Goal: Information Seeking & Learning: Find specific fact

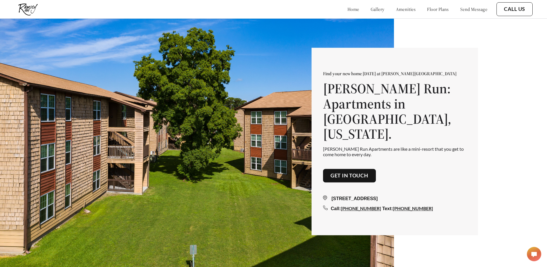
click at [431, 9] on link "floor plans" at bounding box center [438, 9] width 22 height 6
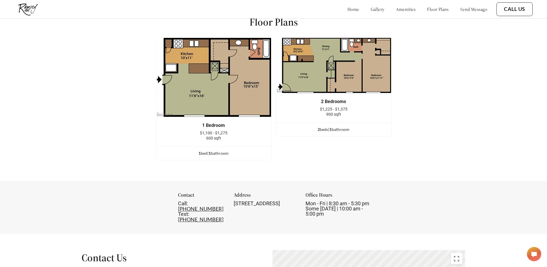
scroll to position [748, 0]
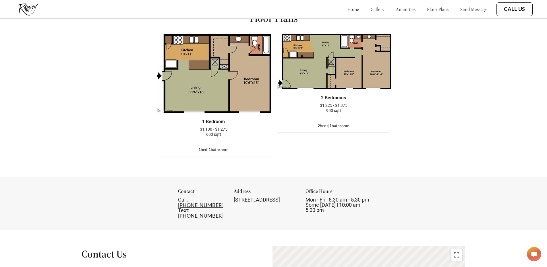
click at [343, 96] on div "2 Bedrooms $1,225 - $1,375 900 sqft" at bounding box center [333, 104] width 115 height 29
click at [327, 119] on div "2 Bedrooms $1,225 - $1,375 900 sqft" at bounding box center [333, 104] width 115 height 29
click at [322, 129] on div "2 bed s | 1 bathroom" at bounding box center [333, 126] width 115 height 6
click at [327, 128] on div "2 bed s | 1 bathroom" at bounding box center [333, 126] width 115 height 6
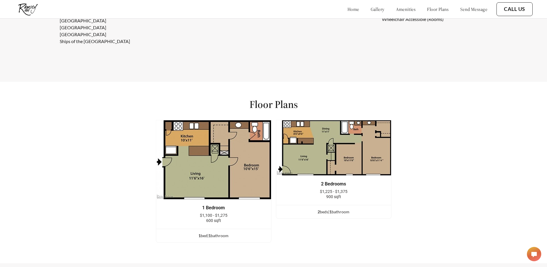
click at [428, 10] on link "floor plans" at bounding box center [438, 9] width 22 height 6
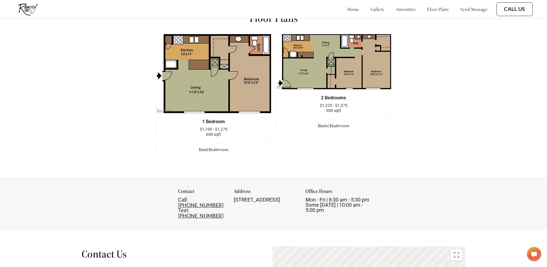
click at [339, 108] on span "$1,225 - $1,375" at bounding box center [334, 105] width 28 height 5
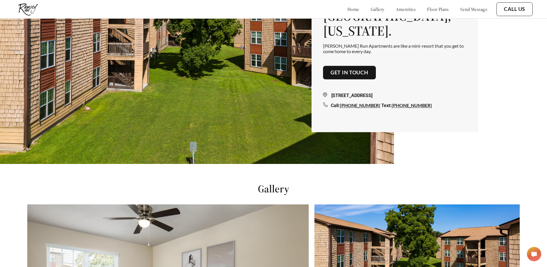
scroll to position [31, 0]
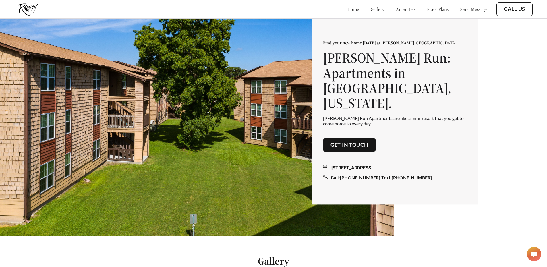
click at [370, 9] on link "gallery" at bounding box center [377, 9] width 14 height 6
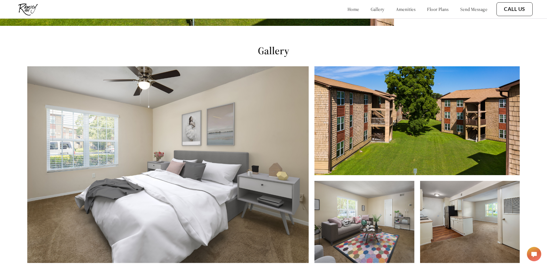
scroll to position [271, 0]
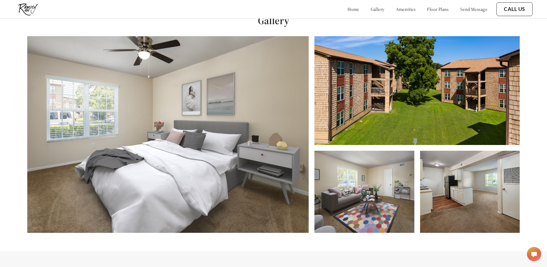
click at [465, 216] on img at bounding box center [470, 192] width 100 height 82
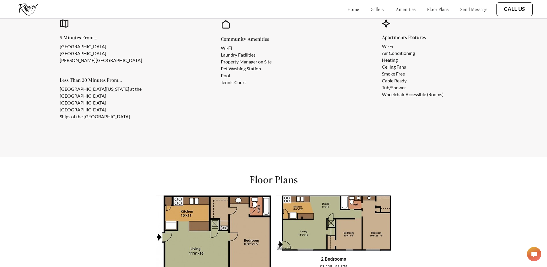
click at [22, 178] on div "Floor Plans 1 Bedroom $1,100 - $1,275 600 sqft 1 bed | 1 bathroom 2 Bedrooms $1…" at bounding box center [273, 247] width 547 height 181
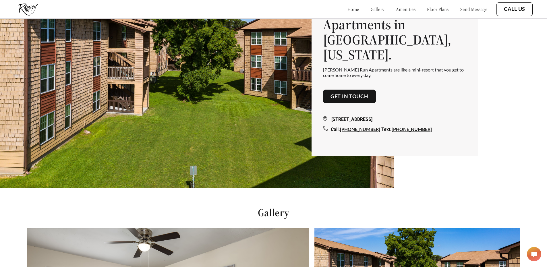
scroll to position [0, 0]
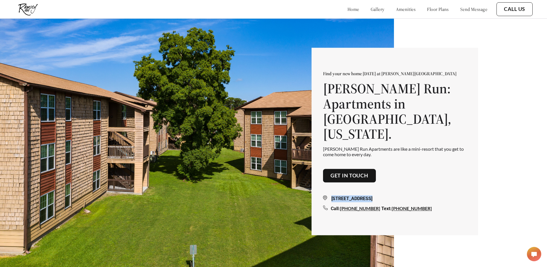
drag, startPoint x: 334, startPoint y: 194, endPoint x: 370, endPoint y: 195, distance: 35.6
click at [370, 195] on div "[STREET_ADDRESS]" at bounding box center [394, 198] width 143 height 7
copy div "[STREET_ADDRESS]"
click at [424, 188] on div "[STREET_ADDRESS][PERSON_NAME] Call: [PHONE_NUMBER] Text: [PHONE_NUMBER]" at bounding box center [394, 198] width 143 height 30
drag, startPoint x: 416, startPoint y: 193, endPoint x: 374, endPoint y: 193, distance: 41.9
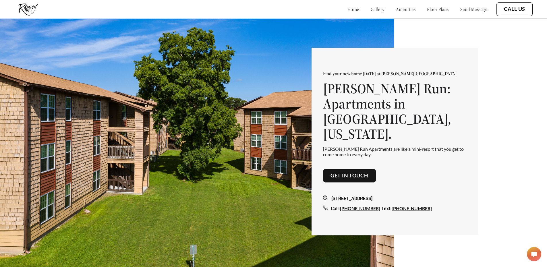
click at [374, 195] on div "[STREET_ADDRESS]" at bounding box center [394, 198] width 143 height 7
copy div "[GEOGRAPHIC_DATA], [GEOGRAPHIC_DATA] 31419"
